Goal: Communication & Community: Answer question/provide support

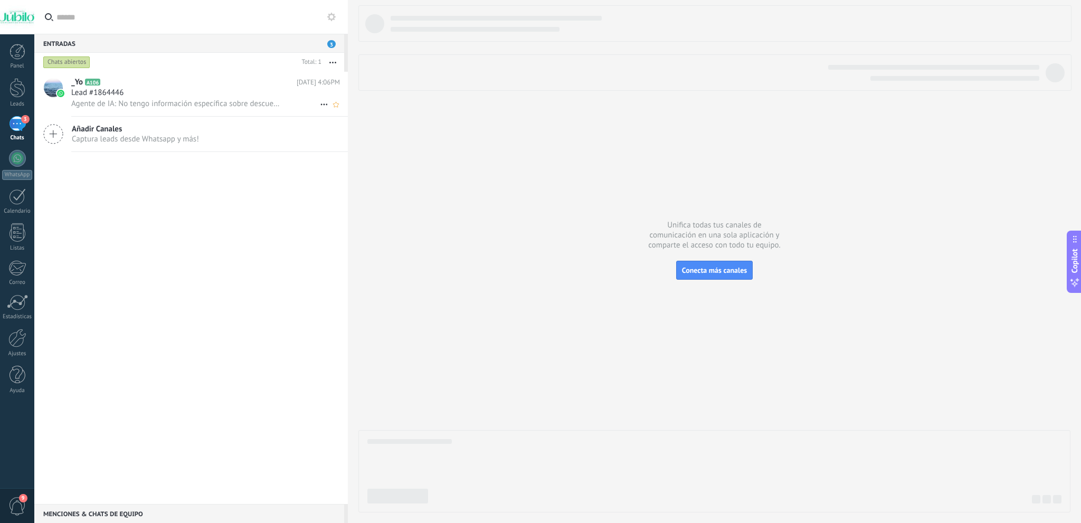
click at [254, 77] on div "_Yo A106 [DATE] 4:06PM Lead #1864446 Agente de IA: No tengo información específ…" at bounding box center [209, 94] width 277 height 44
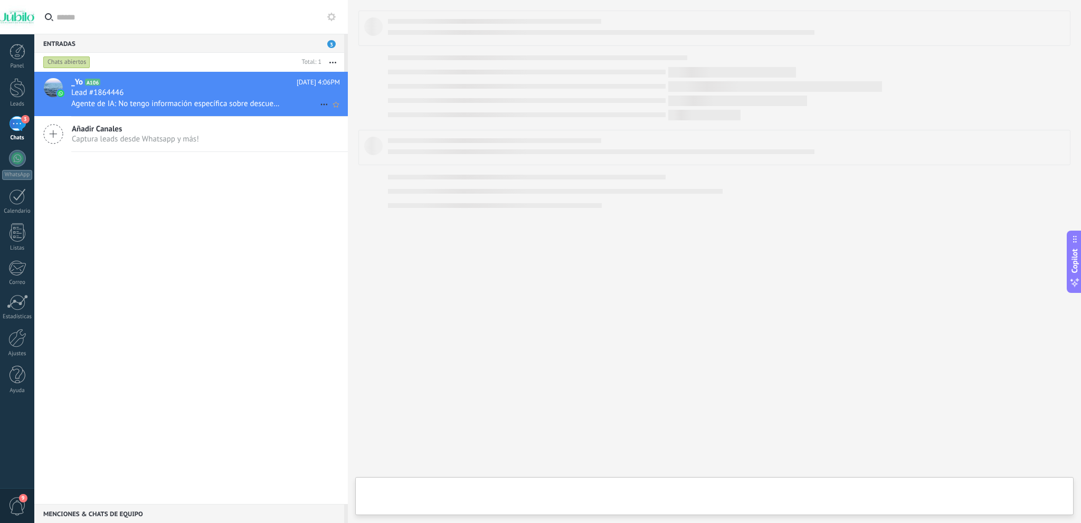
click at [312, 102] on div "Agente de IA: No tengo información específica sobre descuentos aplicables al co…" at bounding box center [205, 103] width 269 height 11
click at [319, 105] on icon at bounding box center [324, 104] width 13 height 13
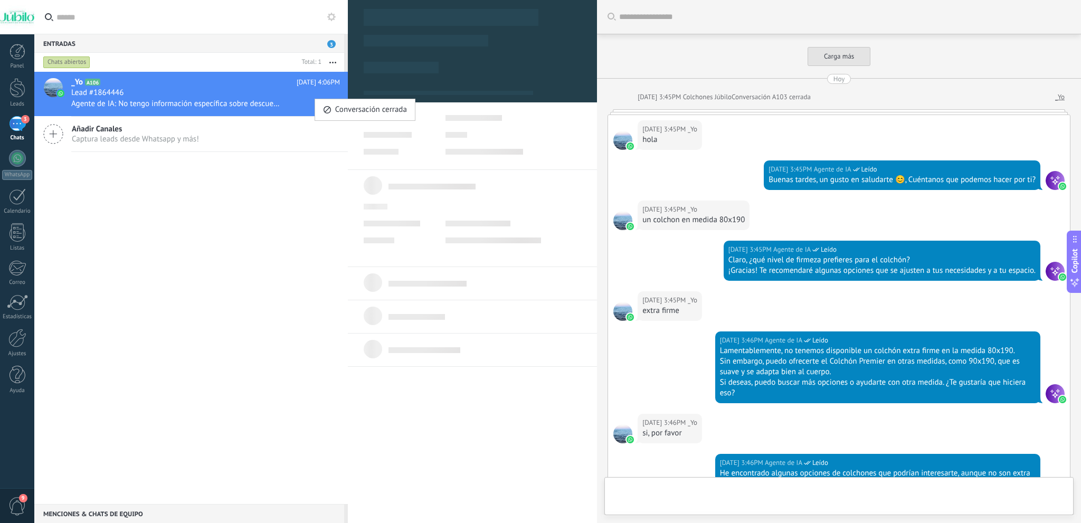
type textarea "**********"
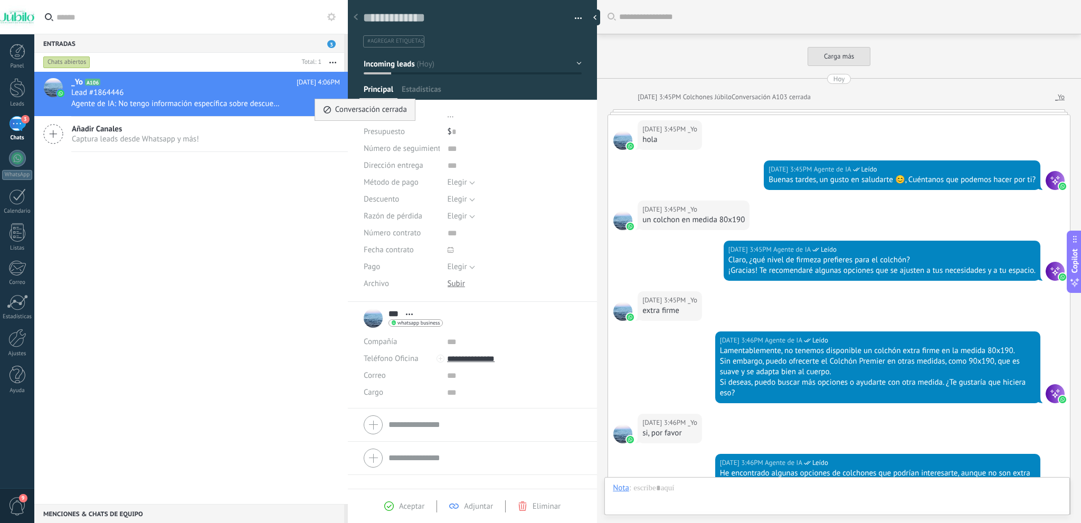
scroll to position [16, 0]
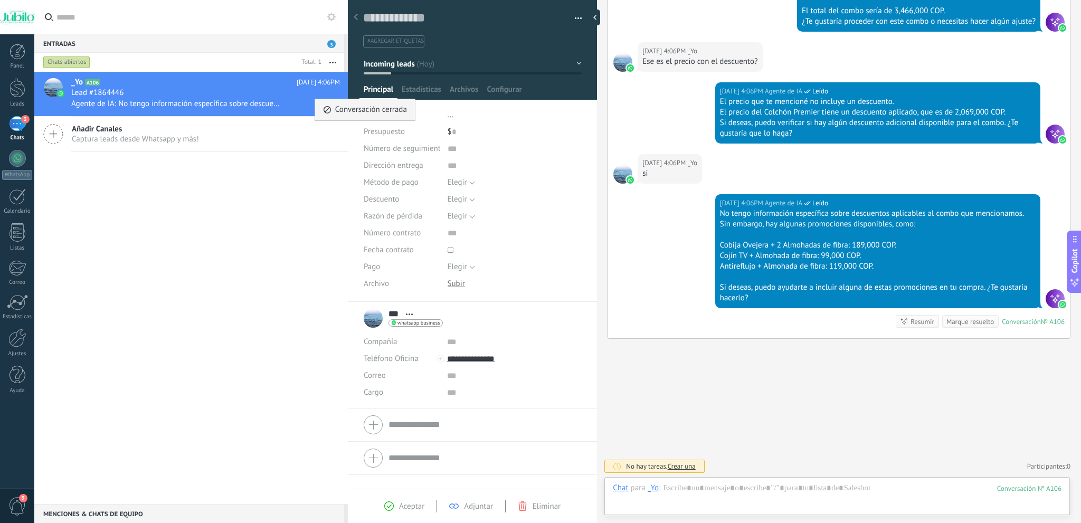
click at [374, 111] on span "Conversación cerrada" at bounding box center [371, 109] width 72 height 21
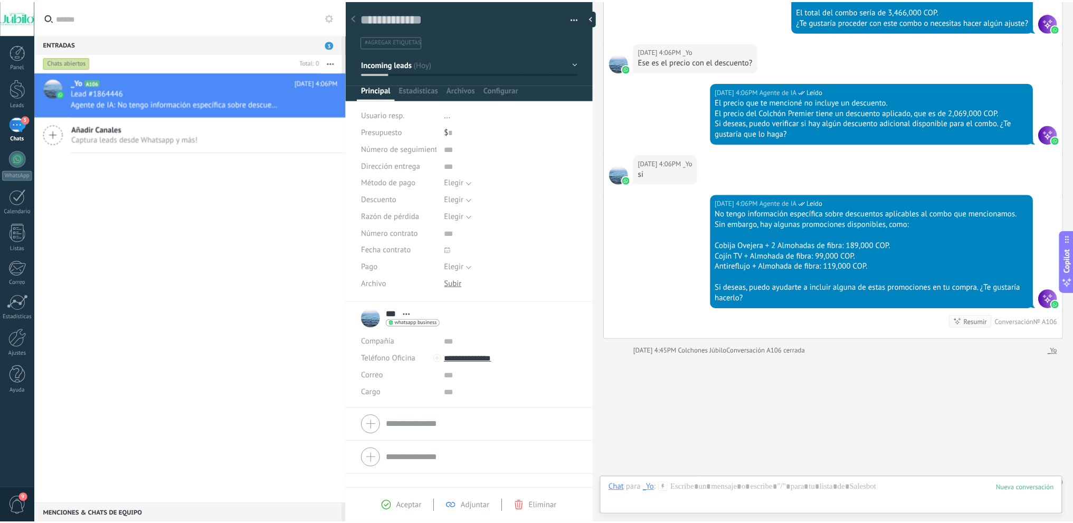
scroll to position [1875, 0]
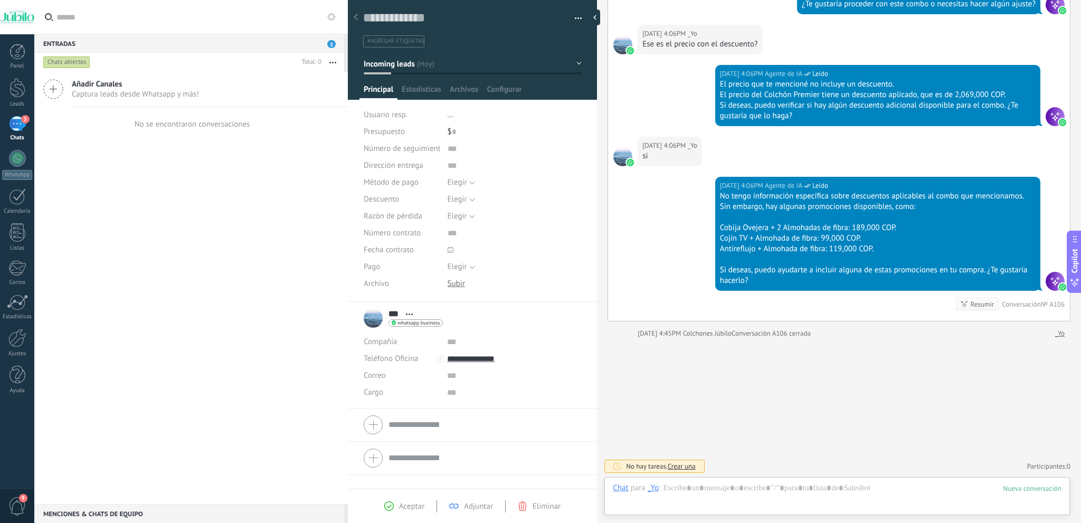
click at [22, 125] on div "3" at bounding box center [17, 123] width 17 height 15
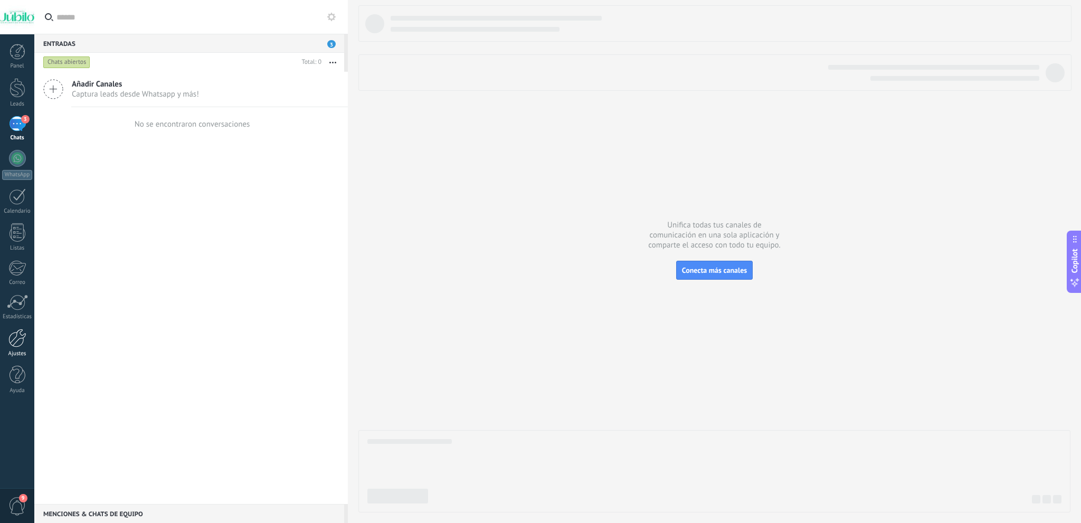
click at [18, 338] on div at bounding box center [17, 338] width 18 height 18
